Goal: Transaction & Acquisition: Purchase product/service

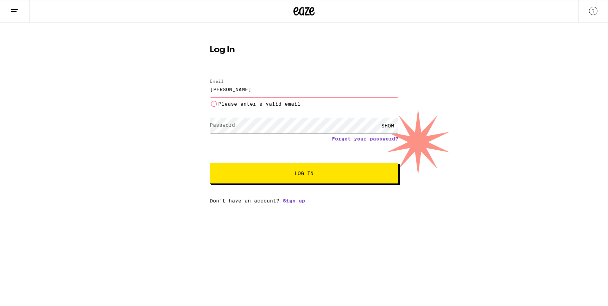
type input "[PERSON_NAME][EMAIL_ADDRESS][DOMAIN_NAME]"
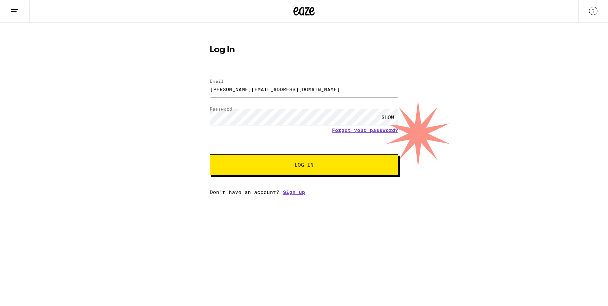
click at [301, 158] on button "Log In" at bounding box center [304, 164] width 189 height 21
